Goal: Task Accomplishment & Management: Use online tool/utility

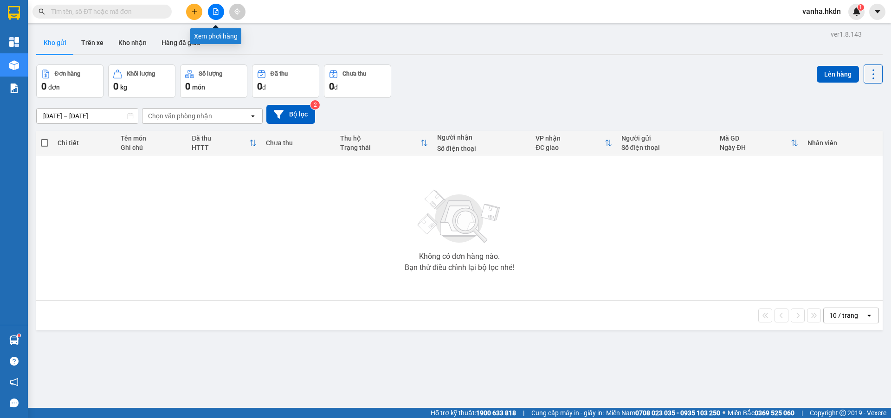
click at [219, 13] on icon "file-add" at bounding box center [216, 11] width 6 height 6
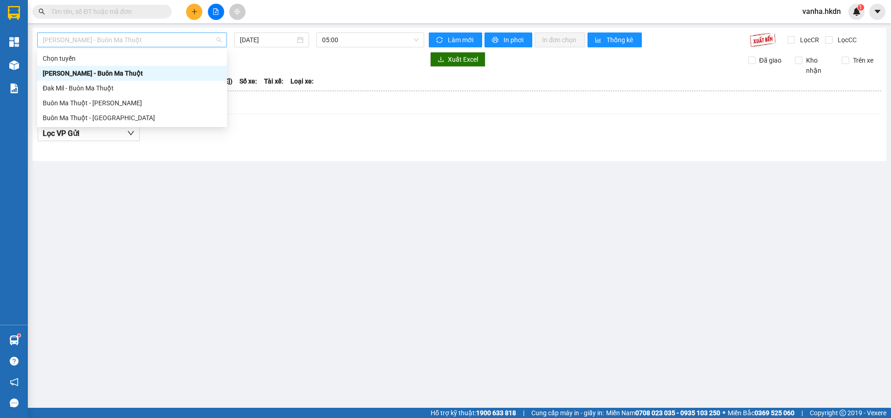
click at [131, 39] on span "[PERSON_NAME] - Buôn Ma Thuột" at bounding box center [132, 40] width 179 height 14
click at [99, 119] on div "Buôn Ma Thuột - [GEOGRAPHIC_DATA]" at bounding box center [132, 118] width 179 height 10
type input "[DATE]"
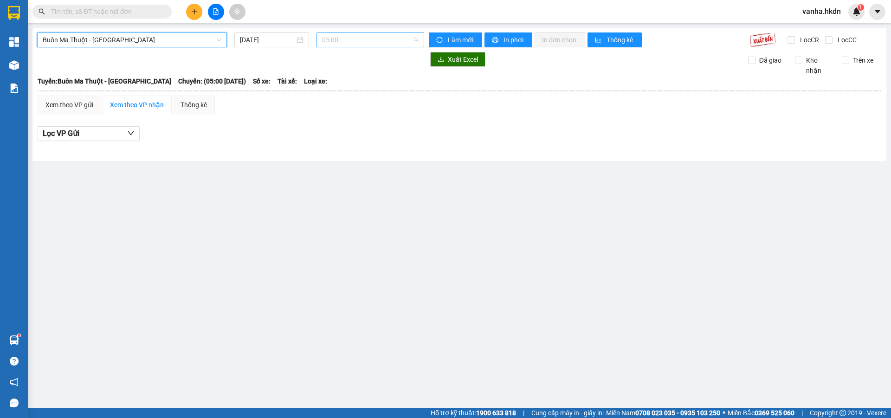
click at [351, 41] on span "05:00" at bounding box center [370, 40] width 97 height 14
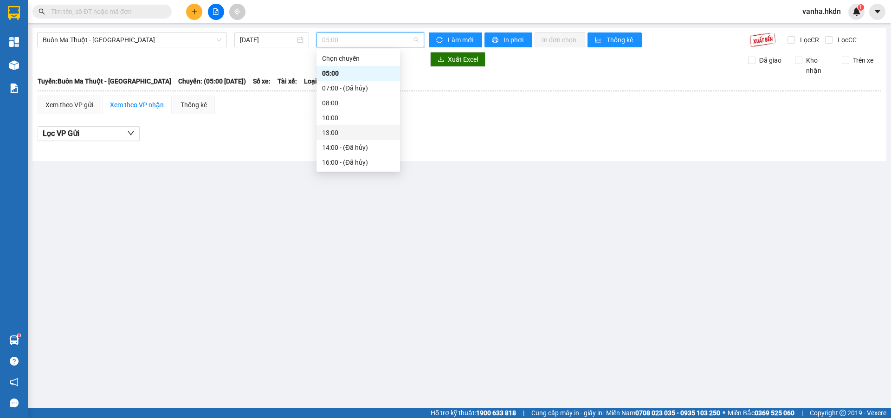
click at [335, 132] on div "13:00" at bounding box center [358, 133] width 72 height 10
